Goal: Find specific page/section: Find specific page/section

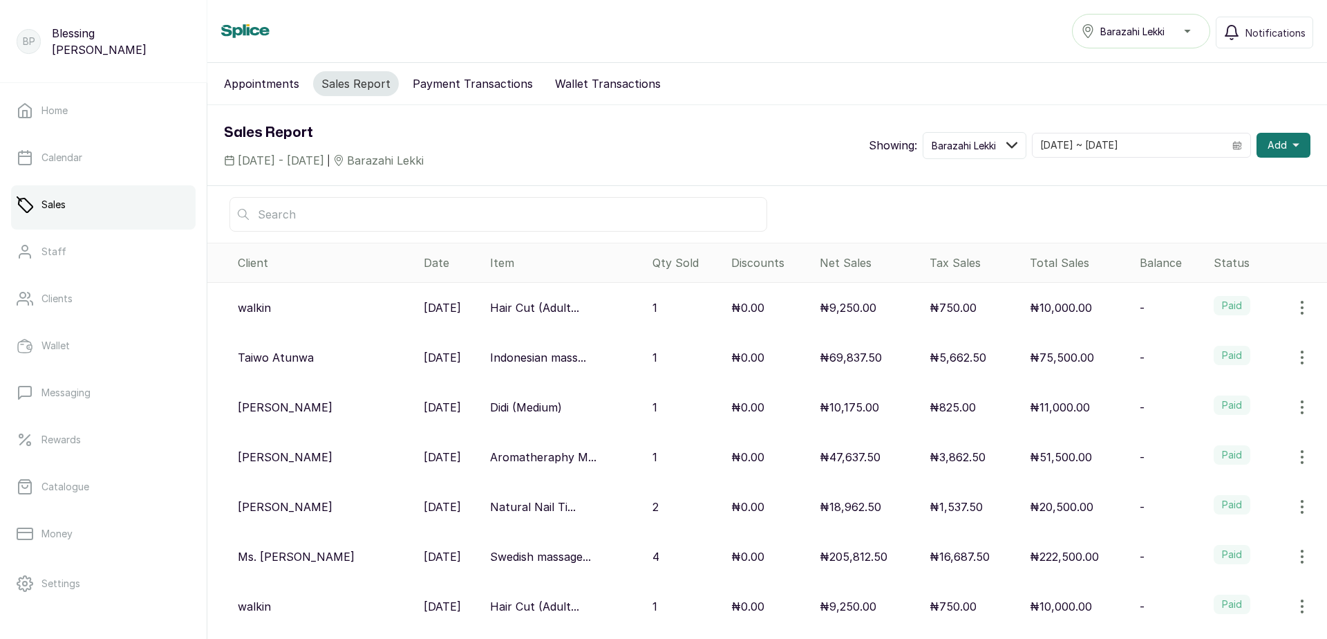
scroll to position [69, 0]
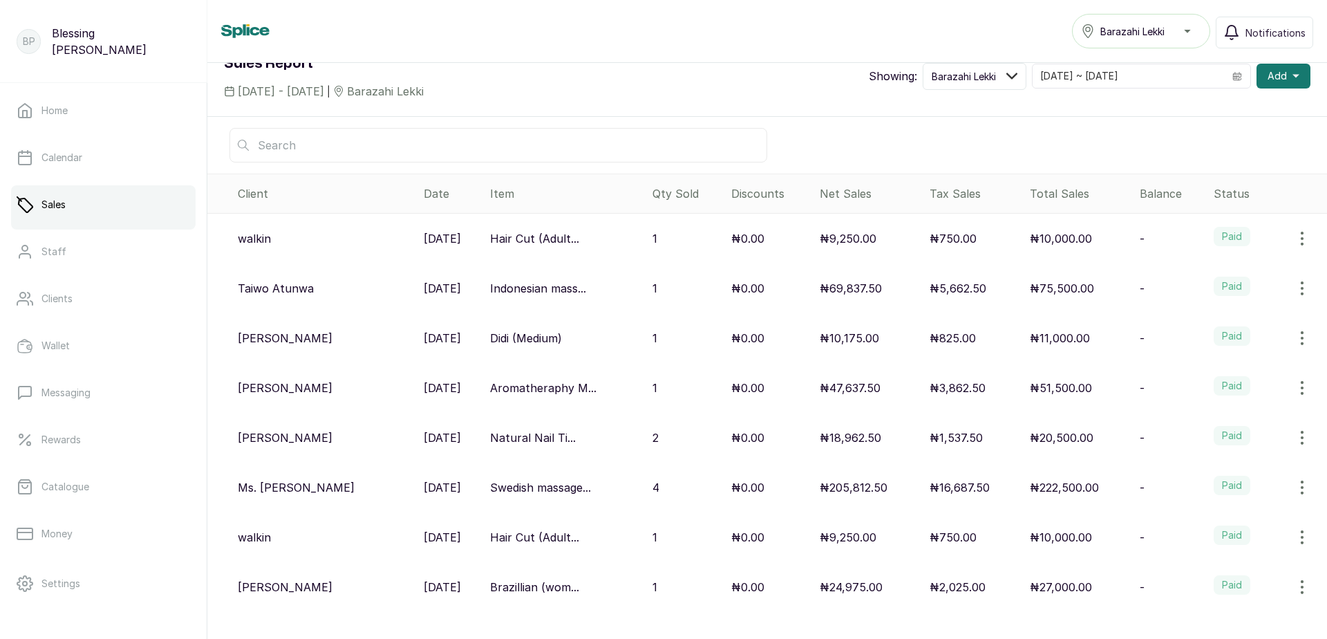
click at [949, 291] on p "₦5,662.50" at bounding box center [957, 288] width 57 height 17
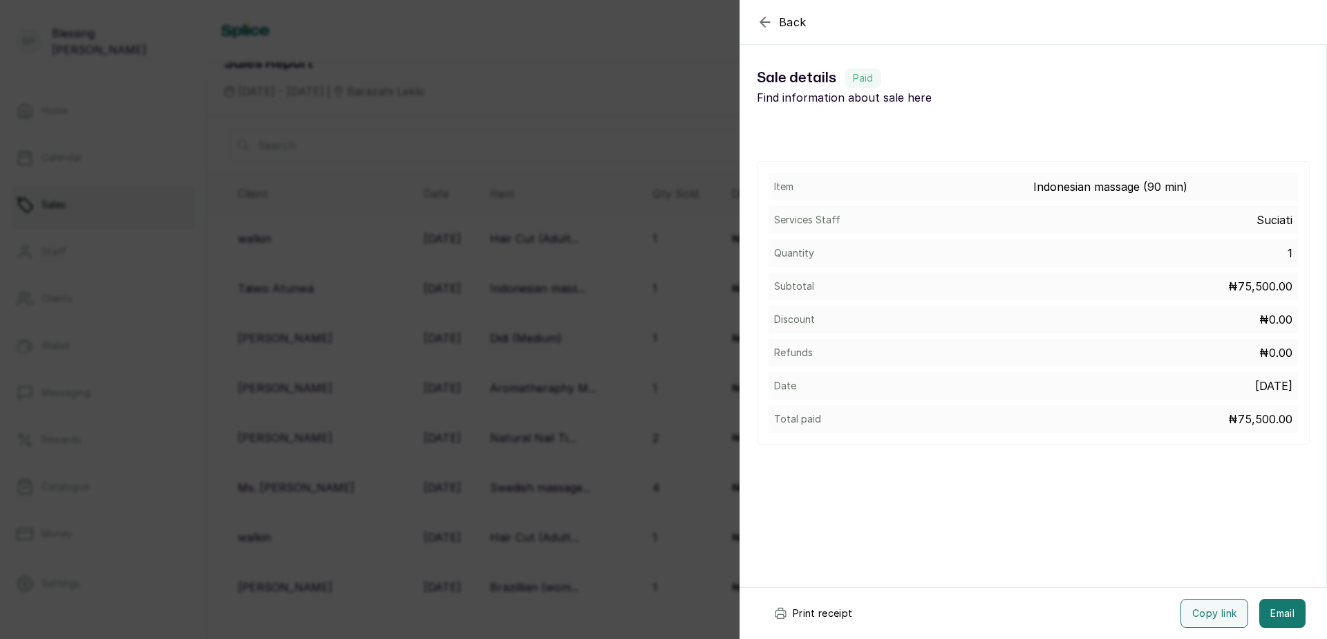
click at [806, 611] on button "Print receipt" at bounding box center [813, 612] width 102 height 29
click at [708, 451] on div "Back Sale details Sale details Paid Find information about sale here Item Indon…" at bounding box center [663, 319] width 1327 height 639
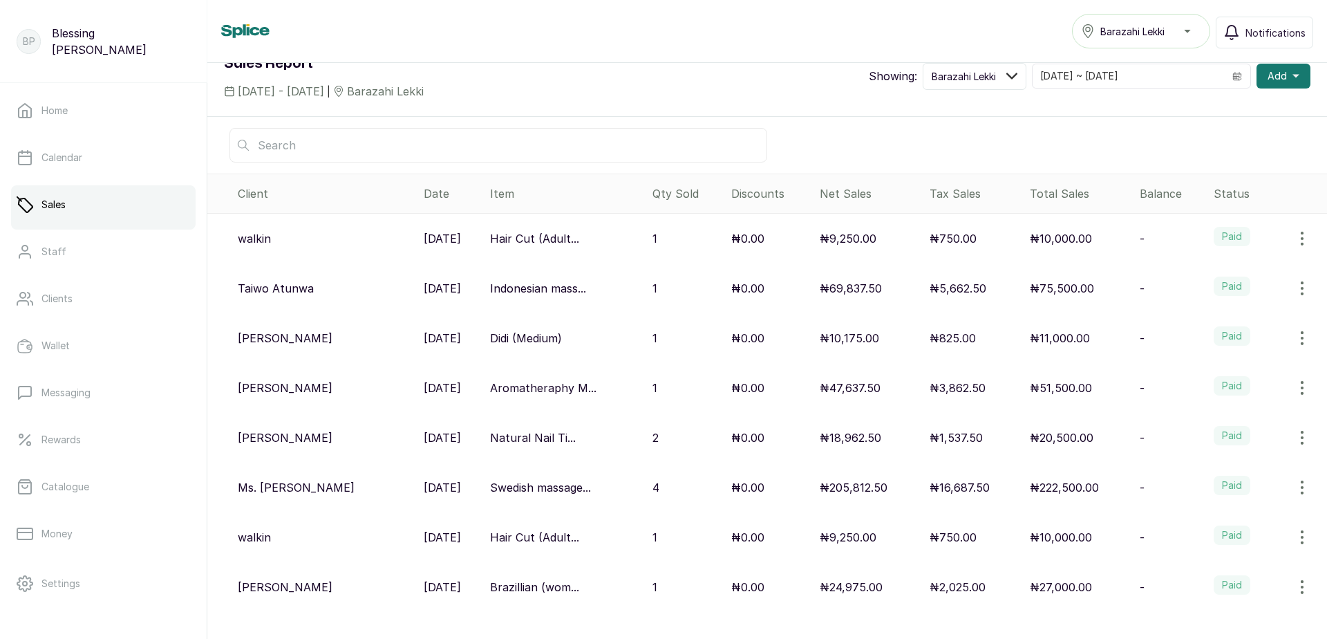
click at [1030, 237] on p "₦10,000.00" at bounding box center [1061, 238] width 62 height 17
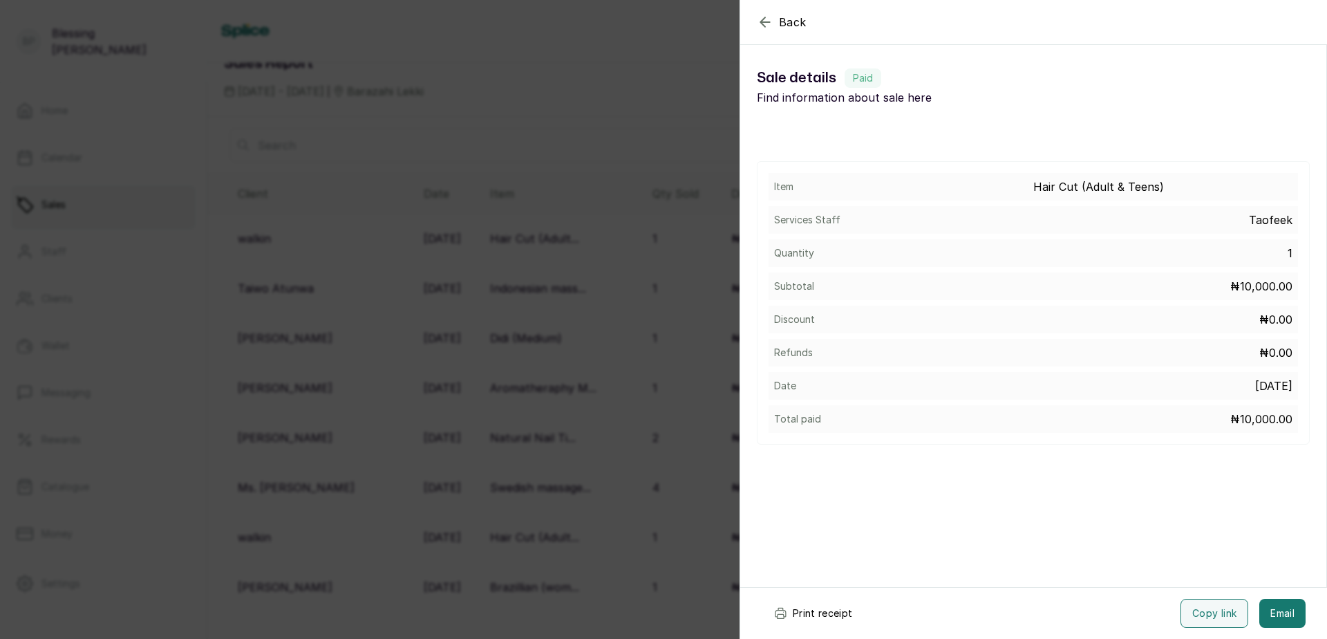
click at [565, 179] on div "Back Sale details Sale details Paid Find information about sale here Item Hair …" at bounding box center [663, 319] width 1327 height 639
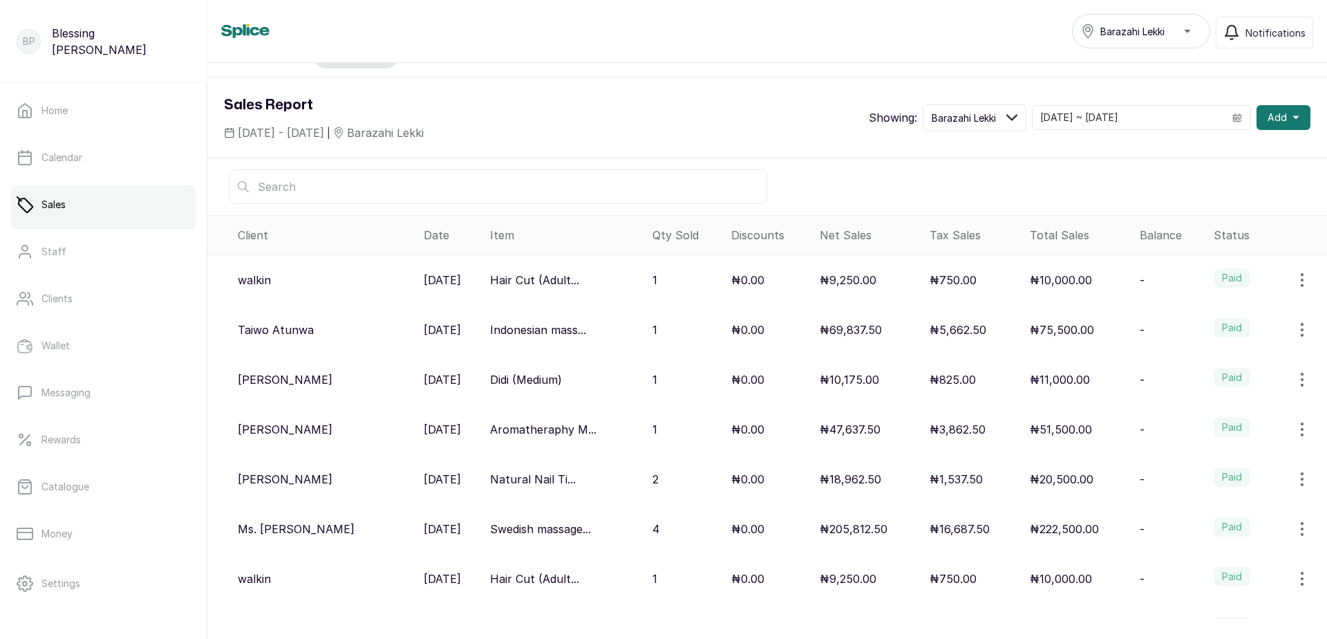
scroll to position [0, 0]
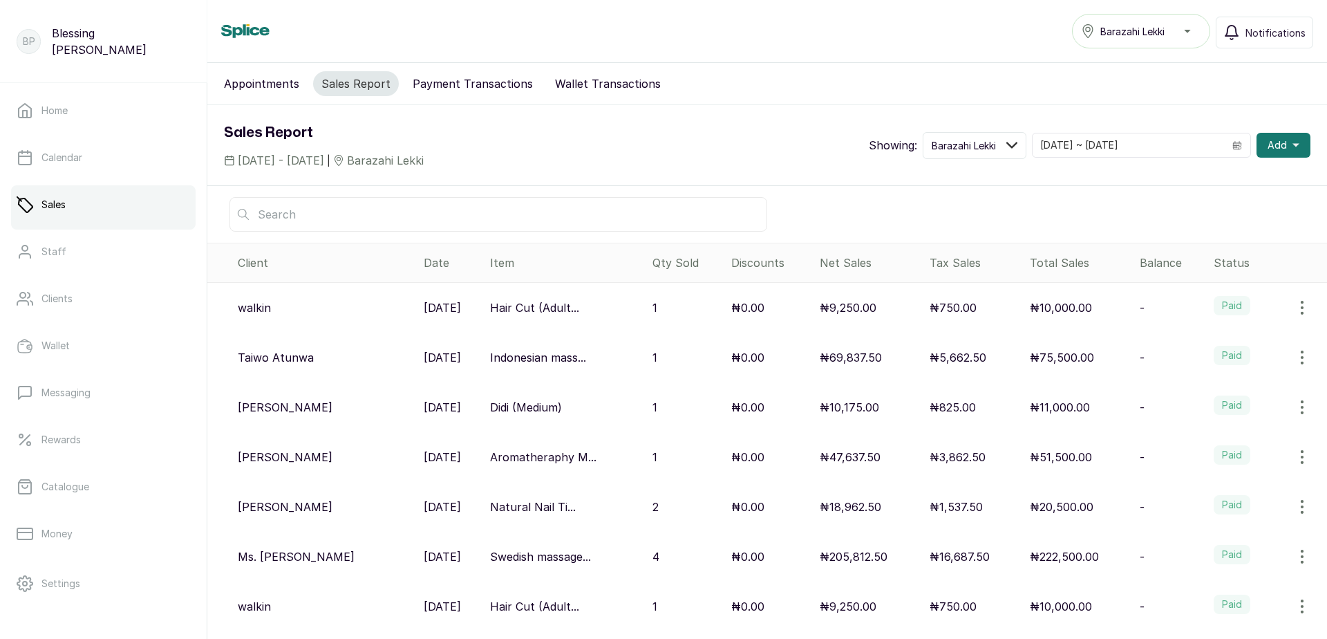
click at [1294, 306] on icon "button" at bounding box center [1302, 307] width 17 height 17
click at [1294, 305] on icon "button" at bounding box center [1302, 307] width 17 height 17
click at [1296, 310] on icon "button" at bounding box center [1302, 307] width 17 height 17
click at [1214, 350] on span "View" at bounding box center [1212, 346] width 25 height 17
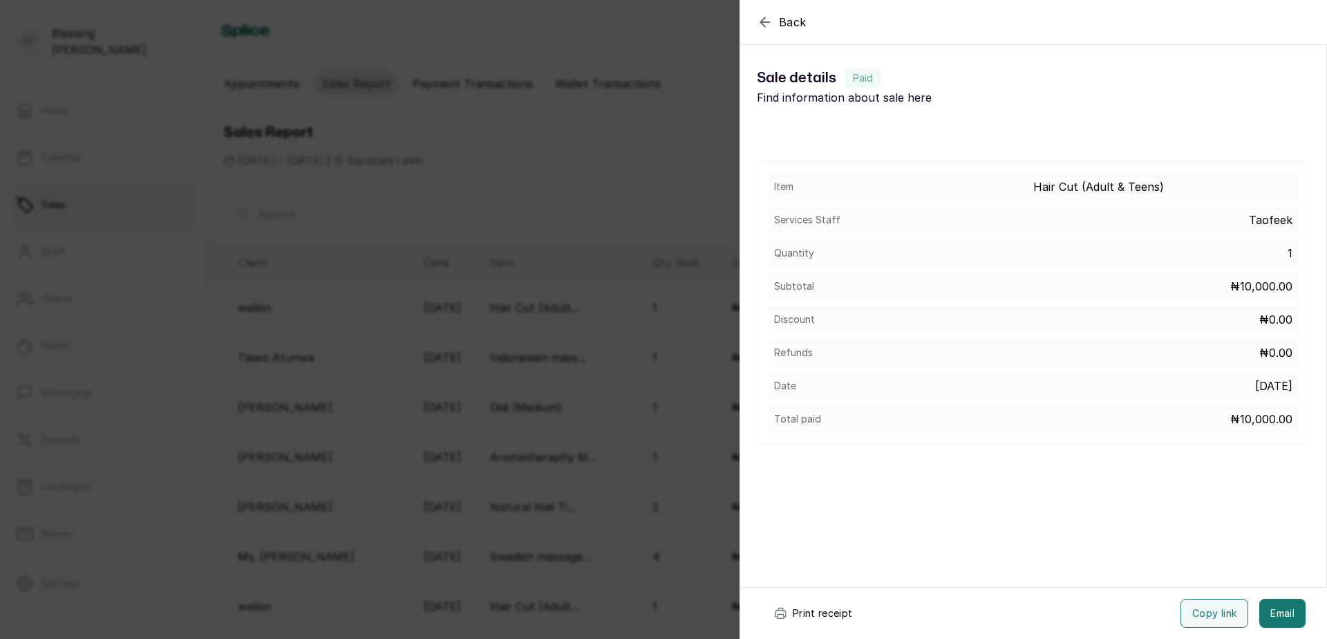
click at [626, 301] on div "Back Sale details Sale details Paid Find information about sale here Item Hair …" at bounding box center [663, 319] width 1327 height 639
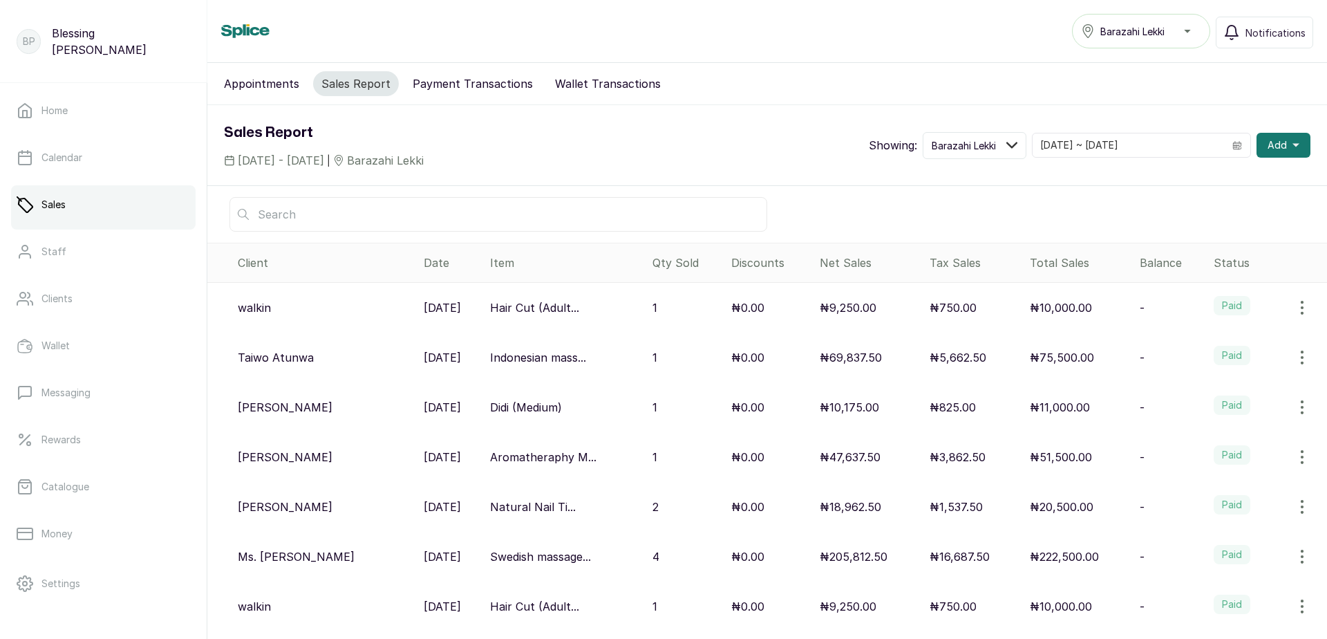
click at [588, 460] on p "Aromatheraphy M..." at bounding box center [543, 457] width 106 height 17
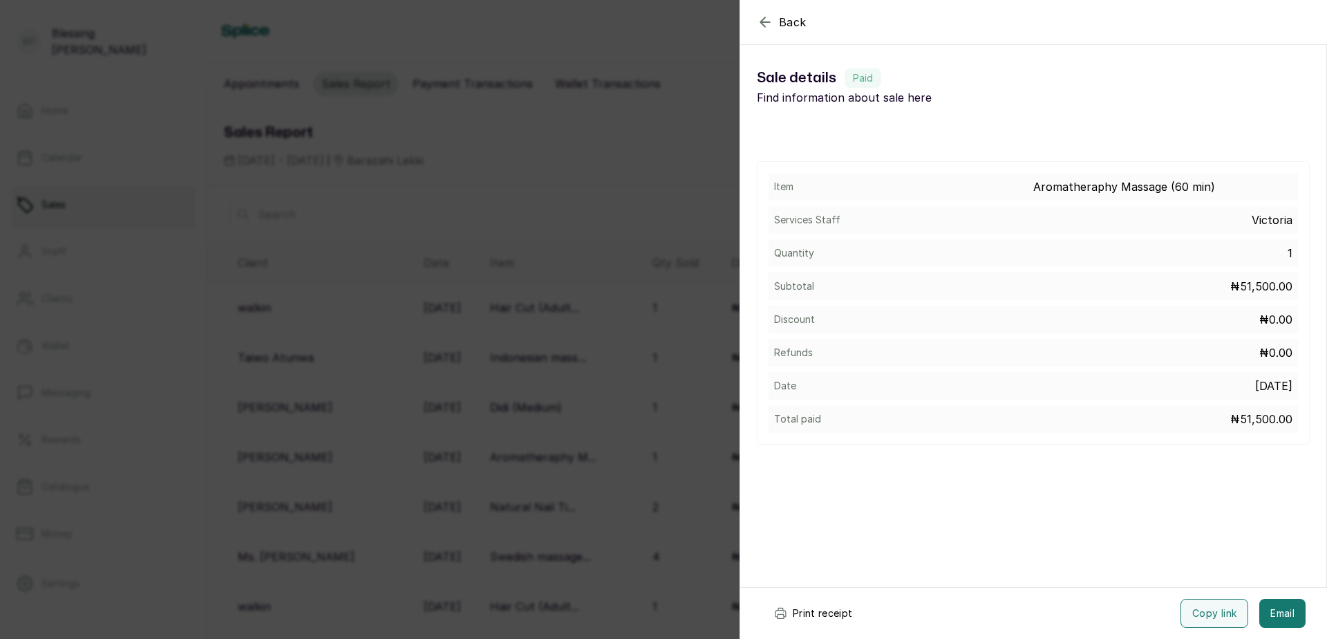
click at [823, 613] on button "Print receipt" at bounding box center [813, 612] width 102 height 29
click at [585, 408] on div "Back Sale details Sale details Paid Find information about sale here Item Aroma…" at bounding box center [663, 319] width 1327 height 639
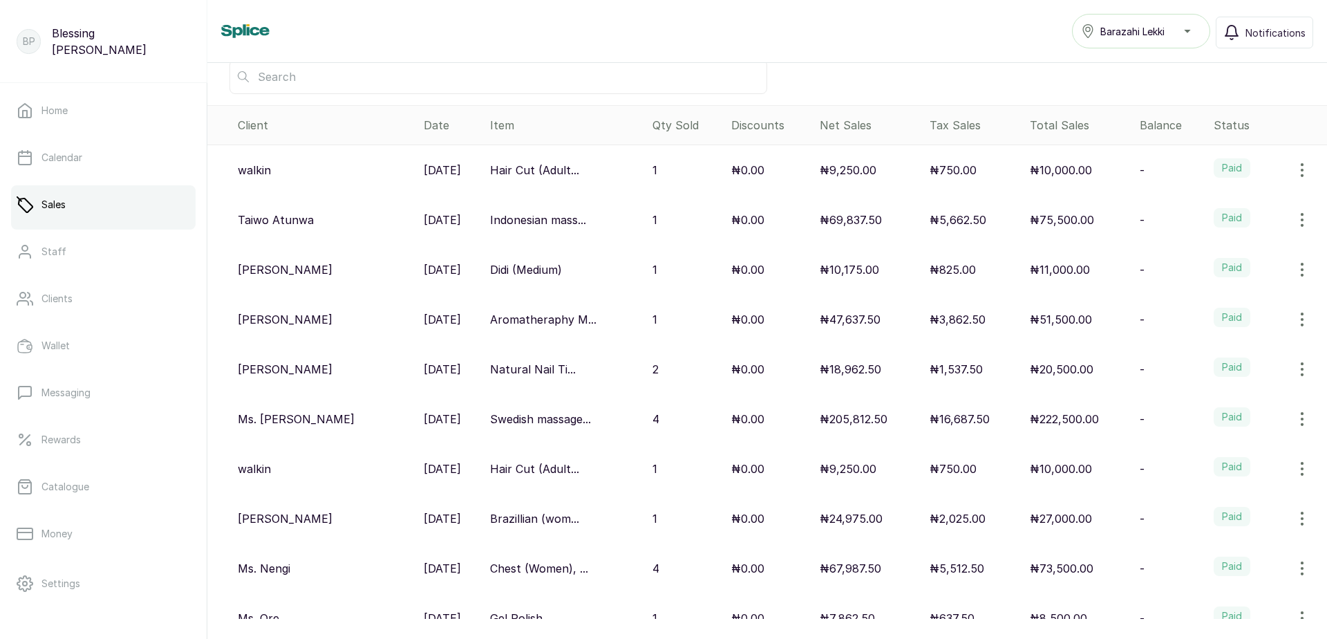
scroll to position [138, 0]
click at [424, 418] on p "Sep 26, 2025" at bounding box center [442, 418] width 37 height 17
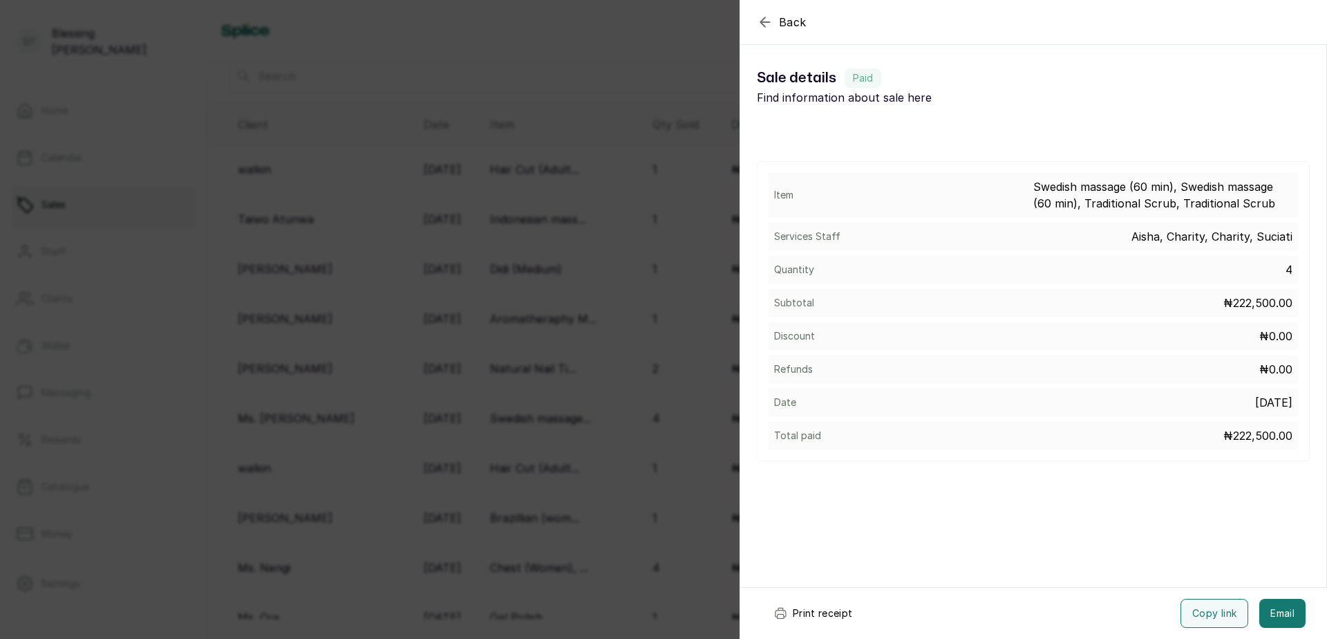
drag, startPoint x: 820, startPoint y: 610, endPoint x: 804, endPoint y: 591, distance: 25.5
click at [819, 610] on button "Print receipt" at bounding box center [813, 612] width 102 height 29
click at [494, 297] on div "Back Sale details Sale details Paid Find information about sale here Item Swedi…" at bounding box center [663, 319] width 1327 height 639
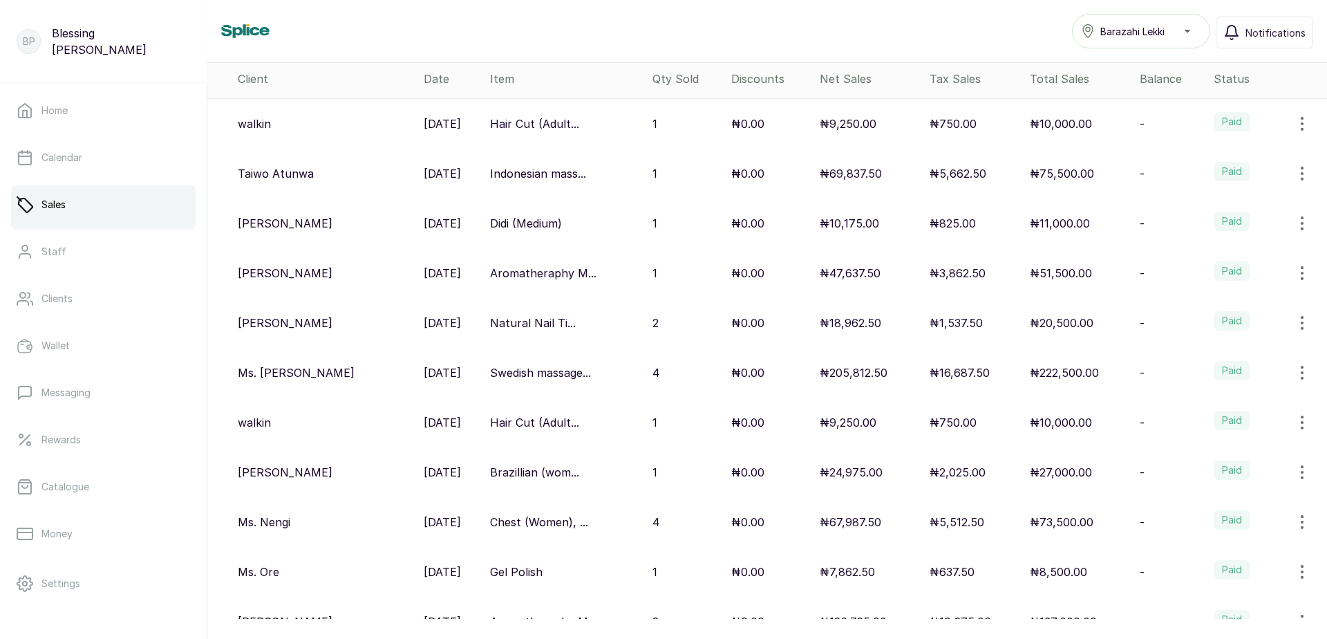
scroll to position [207, 0]
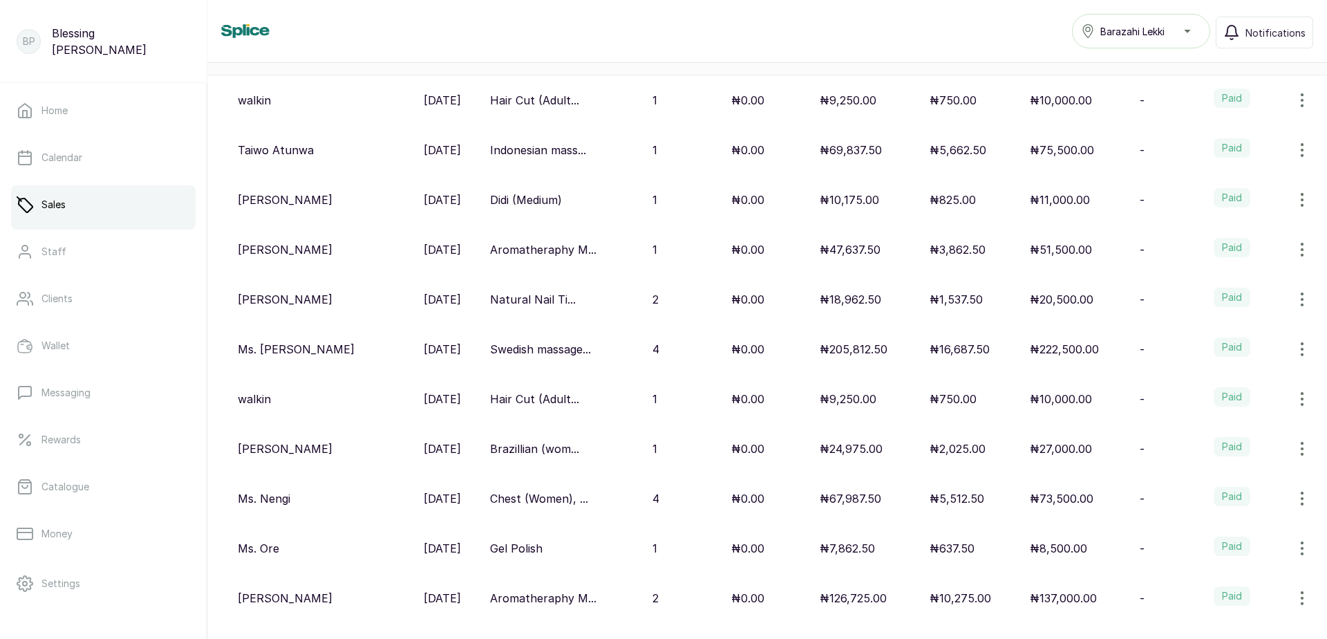
click at [847, 401] on p "₦9,250.00" at bounding box center [848, 398] width 57 height 17
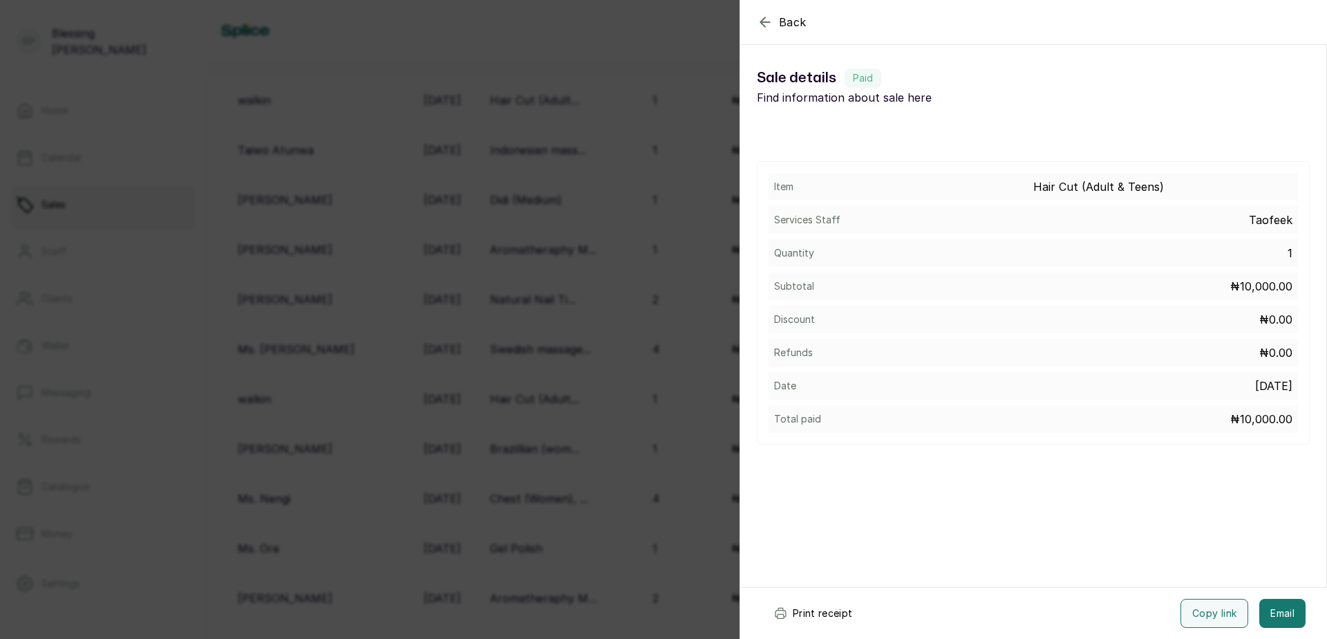
click at [520, 314] on div "Back Sale details Sale details Paid Find information about sale here Item Hair …" at bounding box center [663, 319] width 1327 height 639
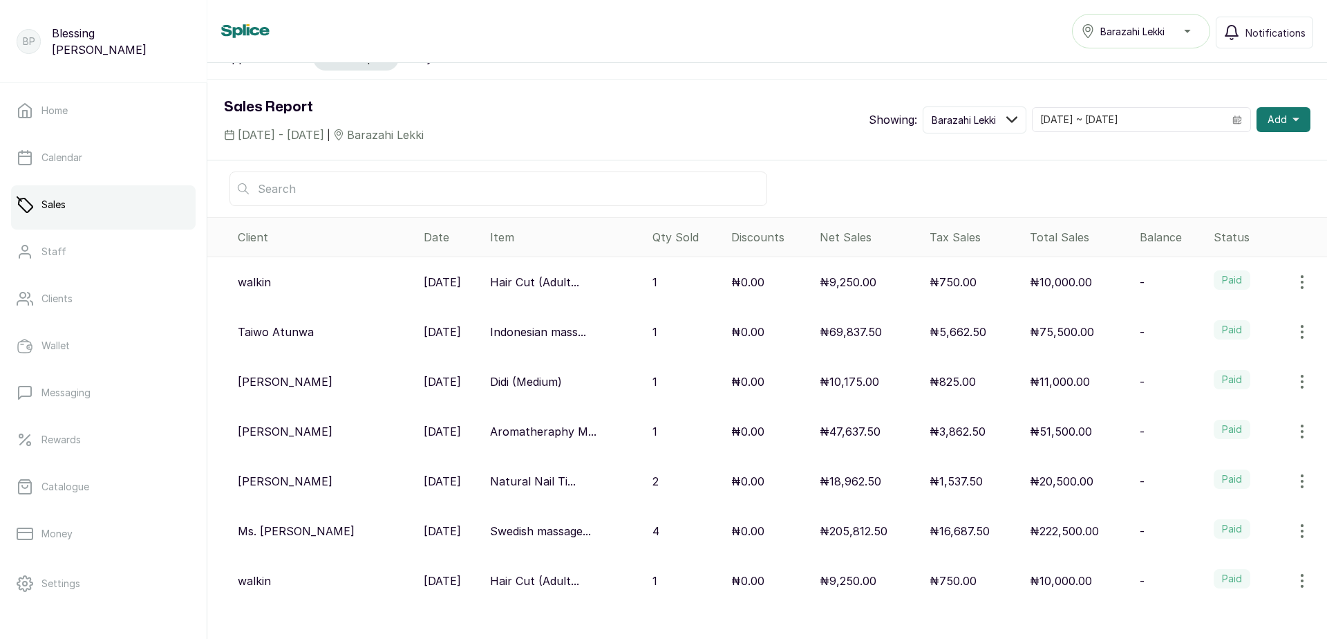
scroll to position [0, 0]
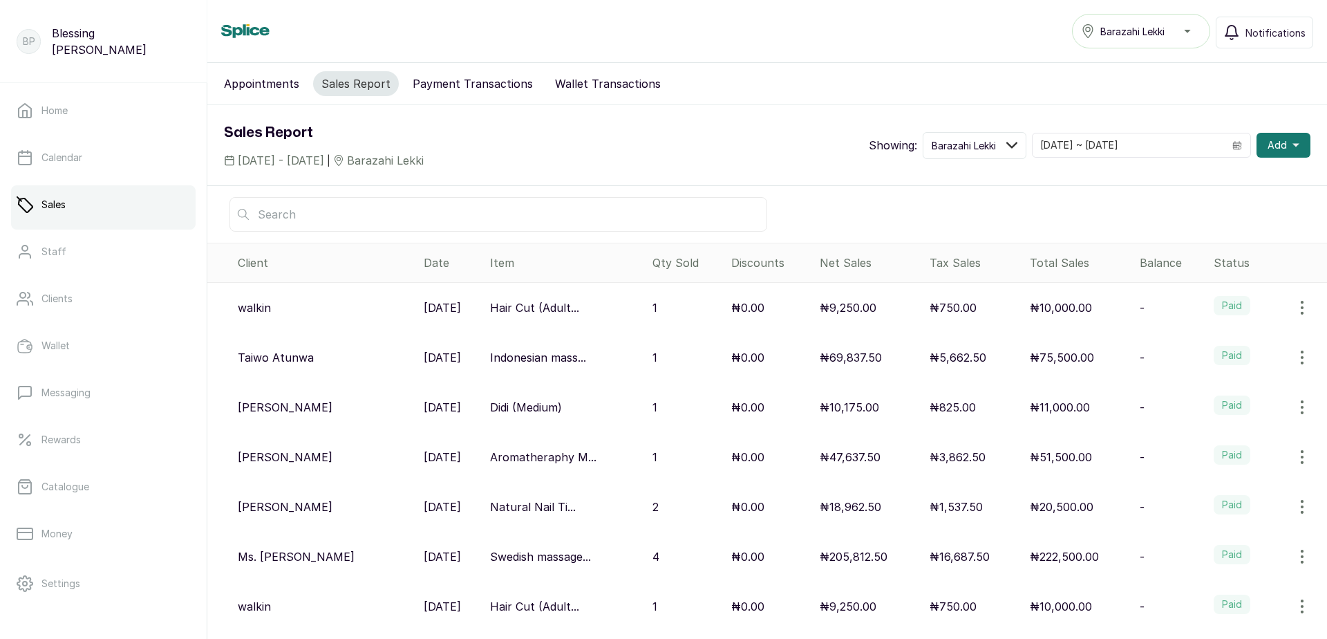
click at [1032, 305] on p "₦10,000.00" at bounding box center [1061, 307] width 62 height 17
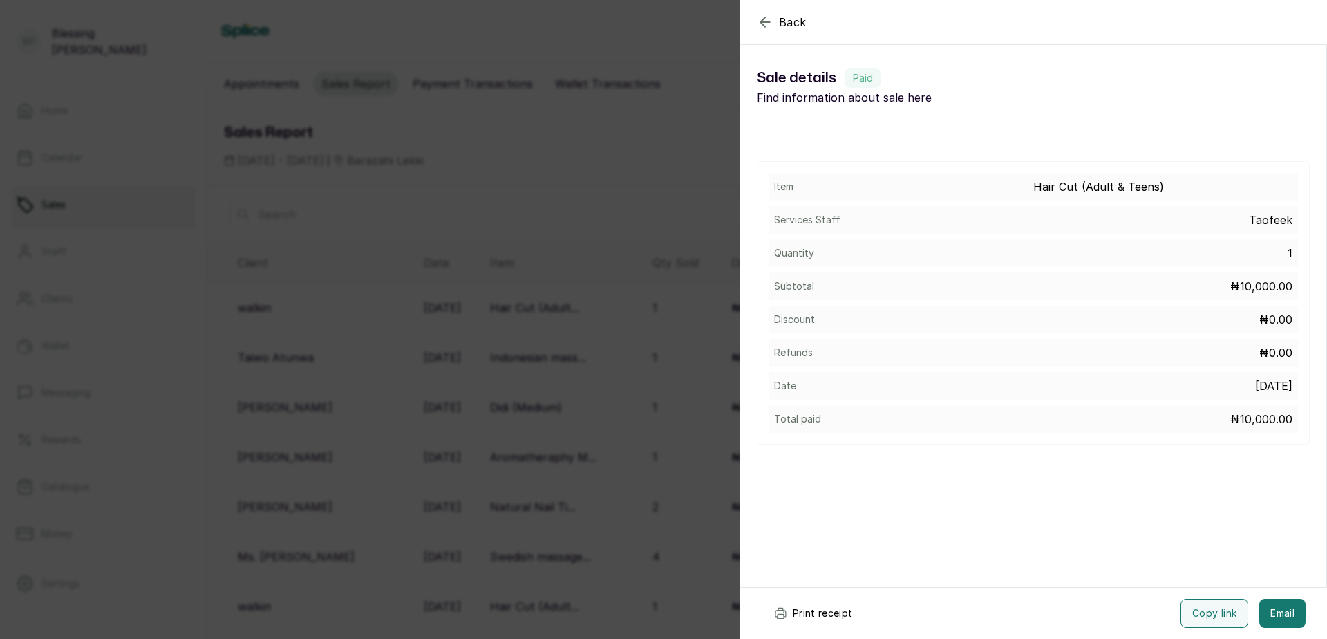
click at [815, 608] on button "Print receipt" at bounding box center [813, 612] width 102 height 29
click at [224, 245] on div "Back Sale details Sale details Paid Find information about sale here Item Hair …" at bounding box center [663, 319] width 1327 height 639
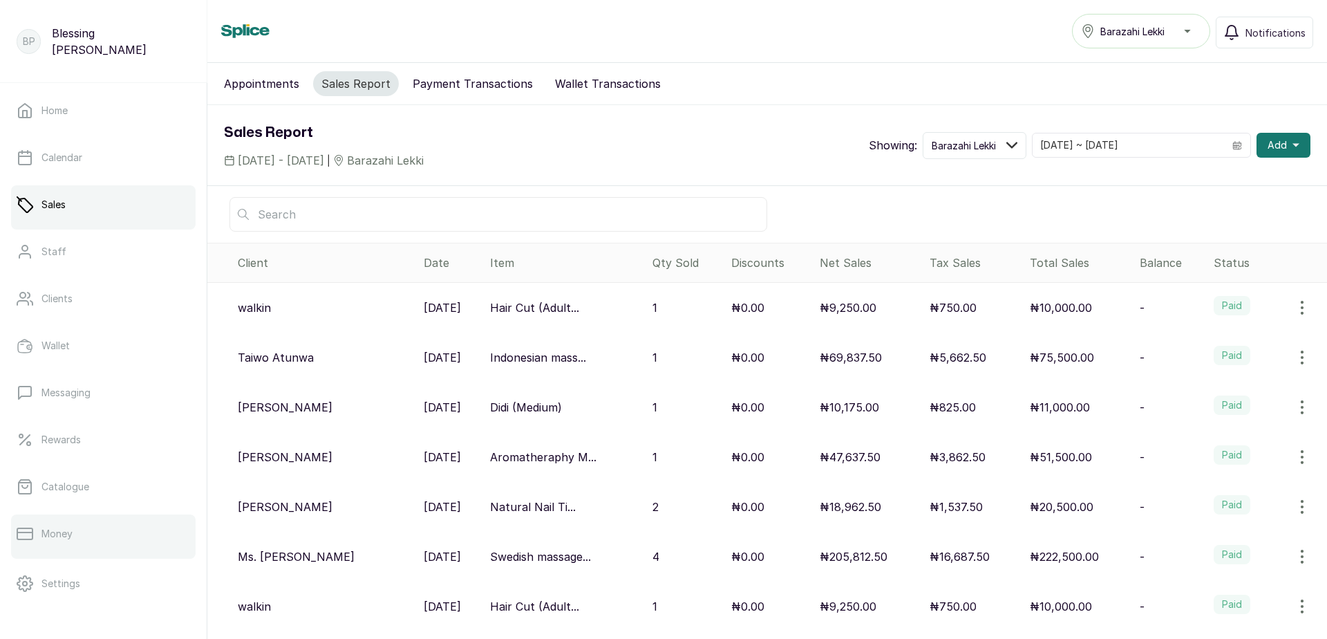
click at [53, 542] on link "Money" at bounding box center [103, 533] width 185 height 39
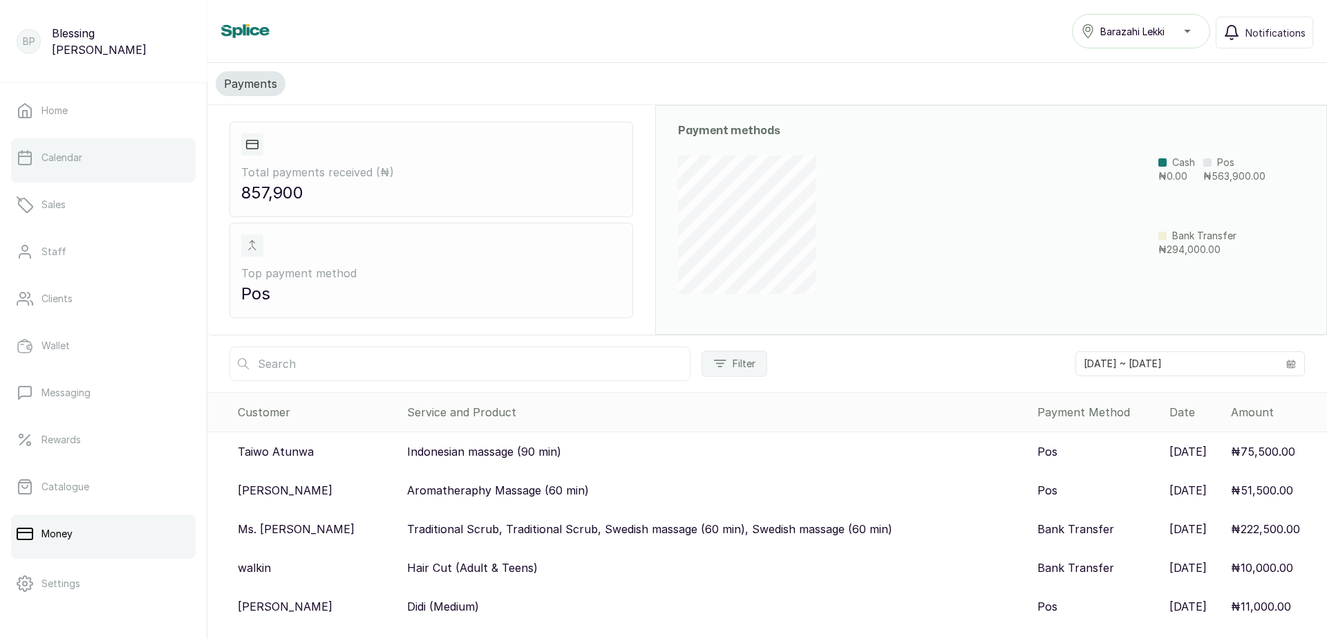
click at [89, 155] on link "Calendar" at bounding box center [103, 157] width 185 height 39
